Goal: Find specific page/section: Find specific page/section

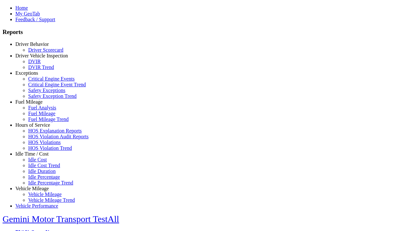
click at [37, 104] on link "Fuel Mileage" at bounding box center [28, 101] width 27 height 5
click at [42, 116] on link "Fuel Mileage" at bounding box center [41, 113] width 27 height 5
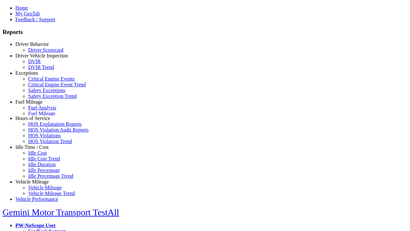
scroll to position [16, 0]
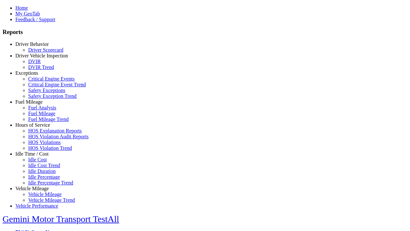
type input "**********"
